Goal: Find specific page/section: Find specific page/section

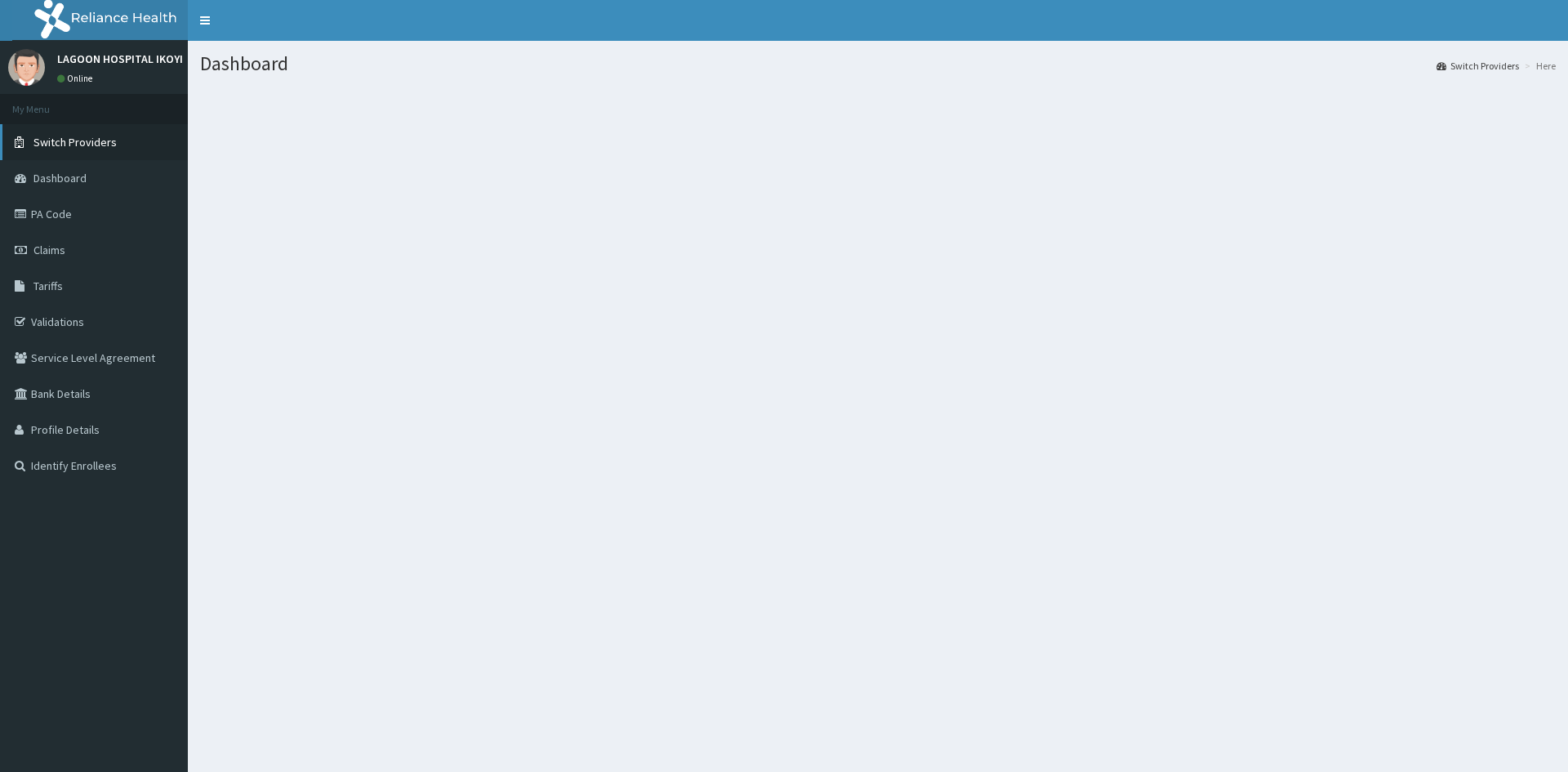
click at [73, 142] on span "Switch Providers" at bounding box center [75, 142] width 84 height 14
click at [104, 150] on link "Switch Providers" at bounding box center [94, 142] width 187 height 36
click at [47, 144] on span "Switch Providers" at bounding box center [75, 142] width 84 height 14
click at [57, 321] on link "Validations" at bounding box center [94, 322] width 187 height 36
